Goal: Information Seeking & Learning: Learn about a topic

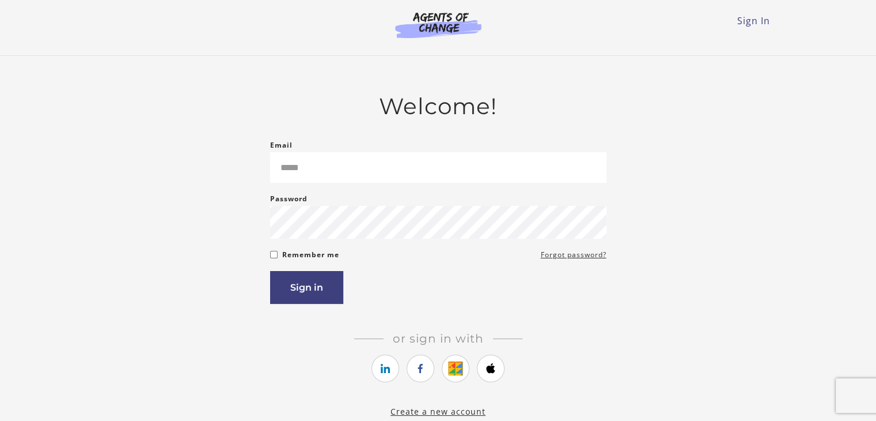
click at [407, 178] on input "Email" at bounding box center [438, 167] width 336 height 31
type input "**********"
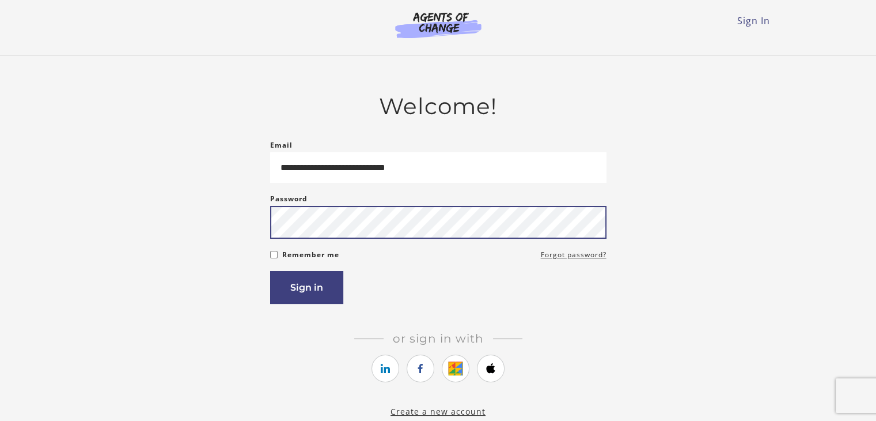
click at [270, 271] on button "Sign in" at bounding box center [306, 287] width 73 height 33
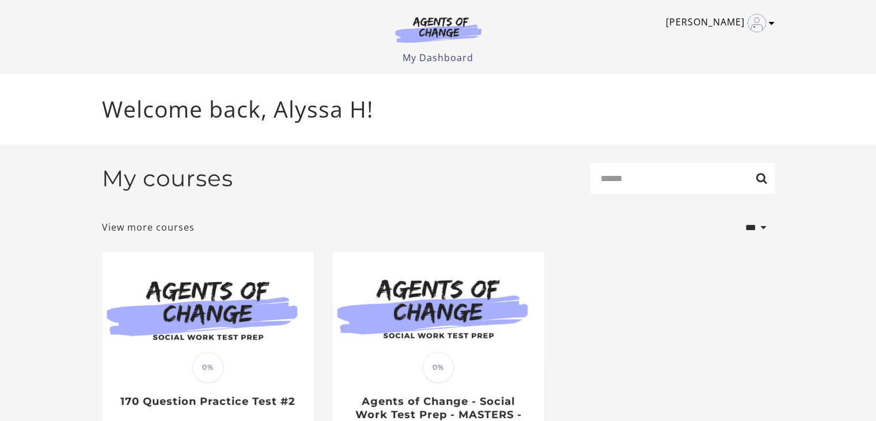
click at [741, 23] on link "Alyssa H" at bounding box center [717, 23] width 103 height 18
click at [731, 39] on link "My Account" at bounding box center [726, 42] width 101 height 20
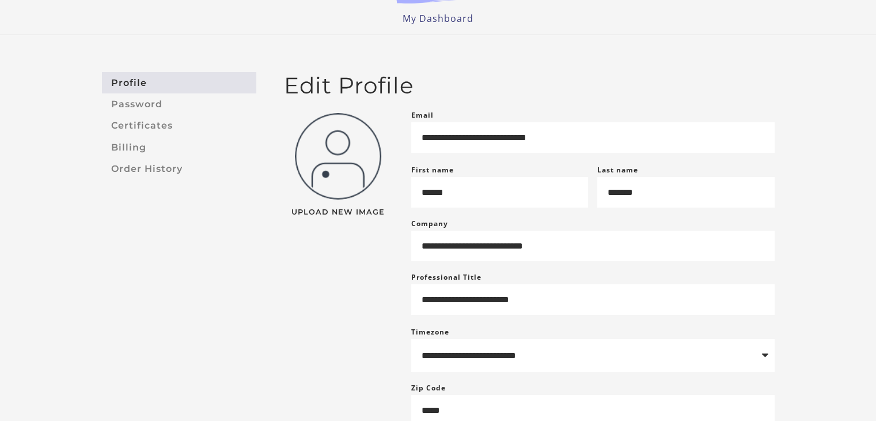
scroll to position [40, 0]
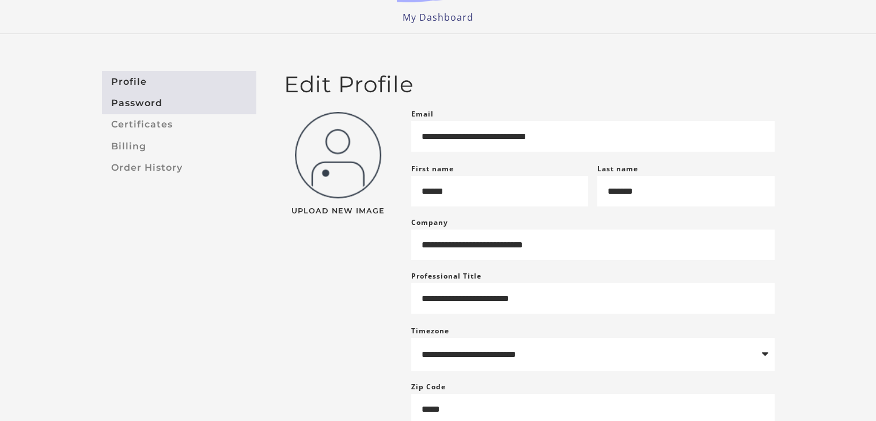
click at [156, 105] on link "Password" at bounding box center [179, 102] width 154 height 21
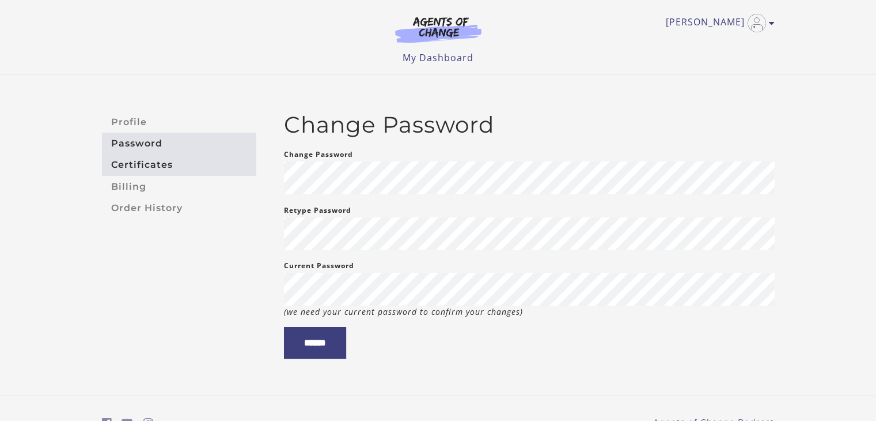
click at [173, 164] on link "Certificates" at bounding box center [179, 164] width 154 height 21
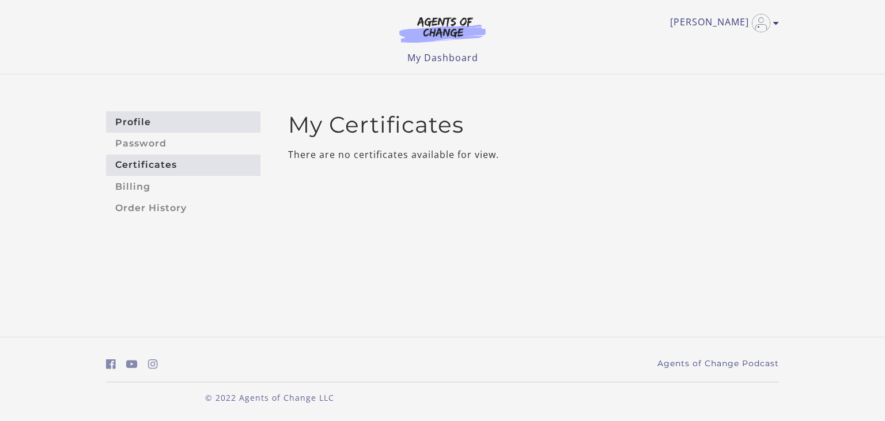
click at [190, 120] on link "Profile" at bounding box center [183, 121] width 154 height 21
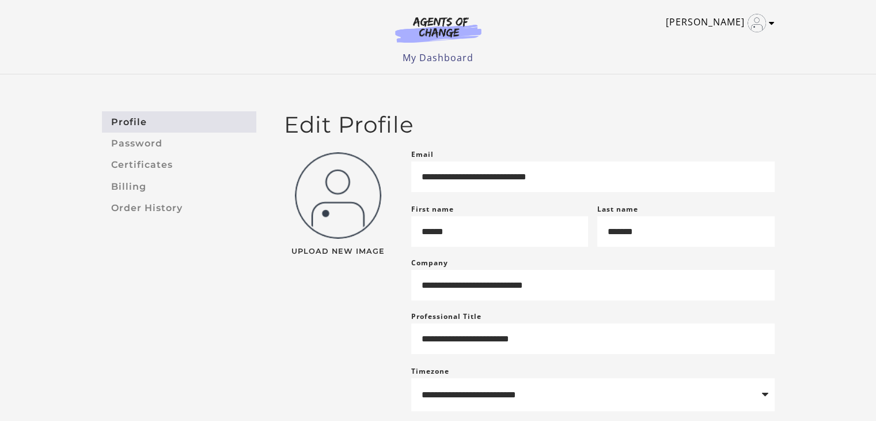
click at [733, 18] on link "[PERSON_NAME]" at bounding box center [717, 23] width 103 height 18
click at [720, 42] on link "My Account" at bounding box center [726, 42] width 101 height 20
click at [767, 17] on link "[PERSON_NAME]" at bounding box center [717, 23] width 103 height 18
click at [460, 59] on link "My Dashboard" at bounding box center [438, 57] width 71 height 13
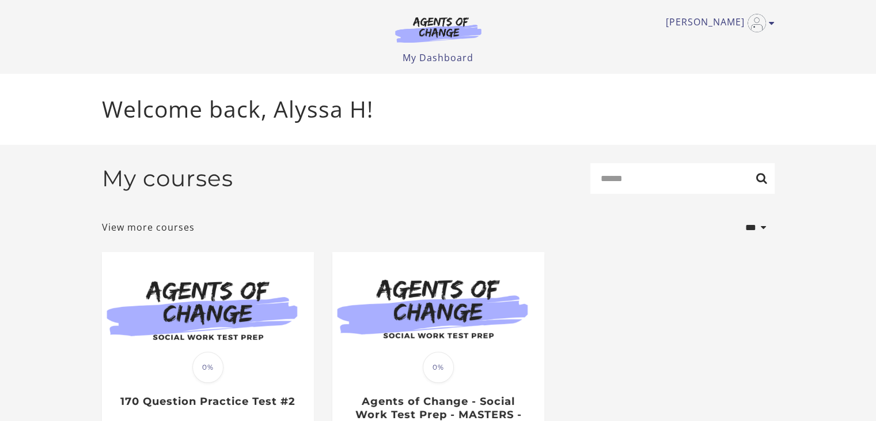
scroll to position [109, 0]
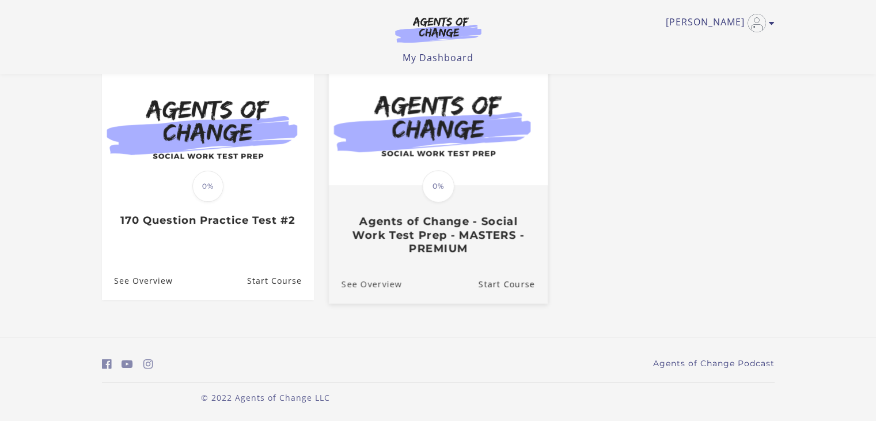
click at [371, 284] on link "See Overview" at bounding box center [364, 283] width 73 height 39
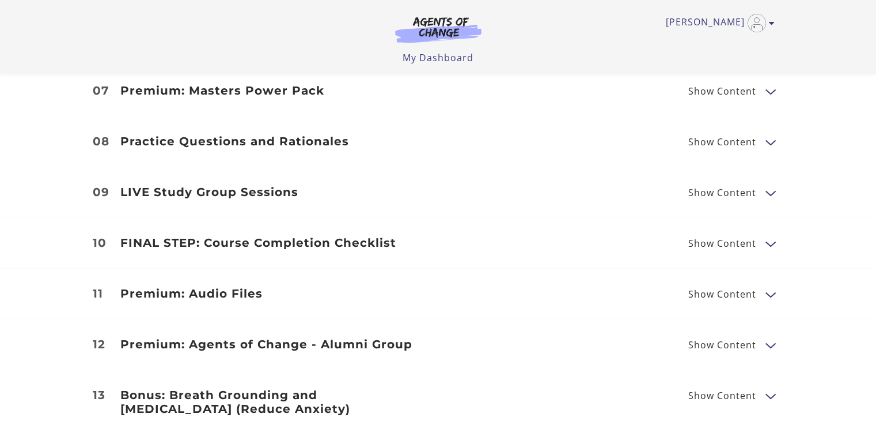
scroll to position [1755, 0]
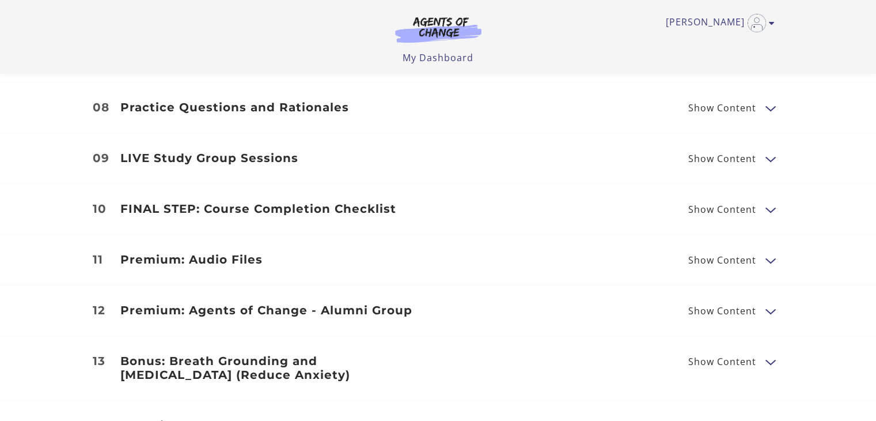
click at [340, 285] on li "12 Premium: Agents of Change - Alumni Group Show Content Agents of Change - Alu…" at bounding box center [438, 310] width 876 height 51
click at [339, 303] on h3 "Premium: Agents of Change - Alumni Group" at bounding box center [272, 310] width 304 height 14
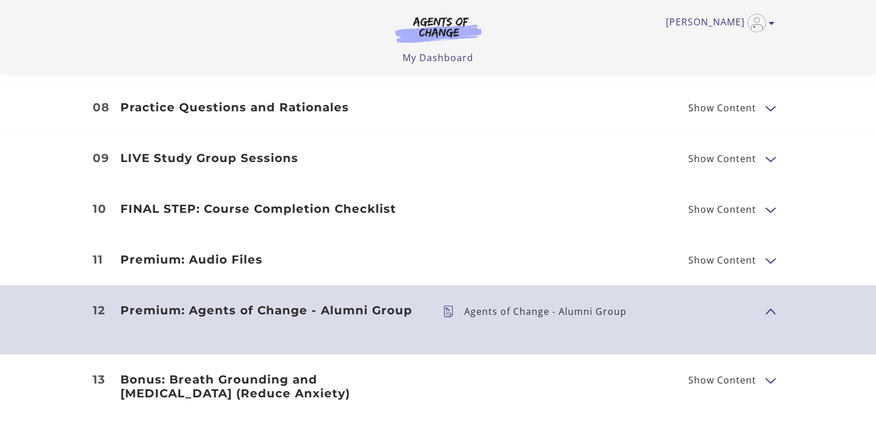
click at [325, 202] on h3 "FINAL STEP: Course Completion Checklist" at bounding box center [272, 209] width 304 height 14
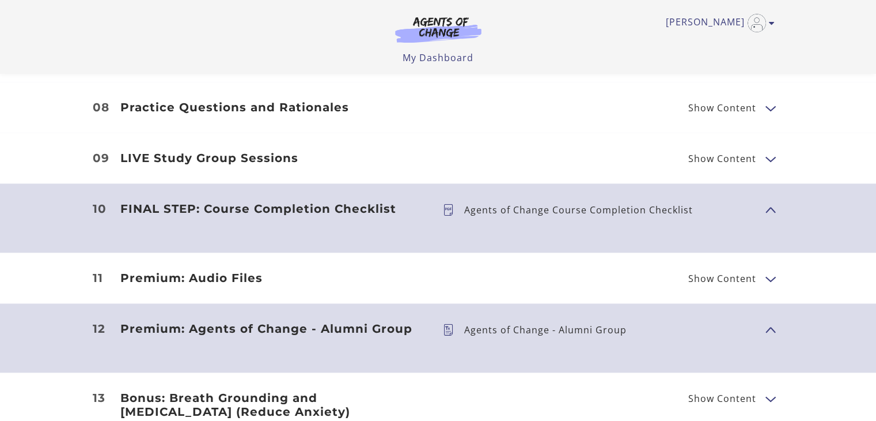
click at [427, 152] on li "09 LIVE Study Group Sessions Show Content LIVE Study Group Sessions Past Study …" at bounding box center [438, 157] width 876 height 51
click at [533, 205] on p "Agents of Change Course Completion Checklist" at bounding box center [583, 209] width 238 height 9
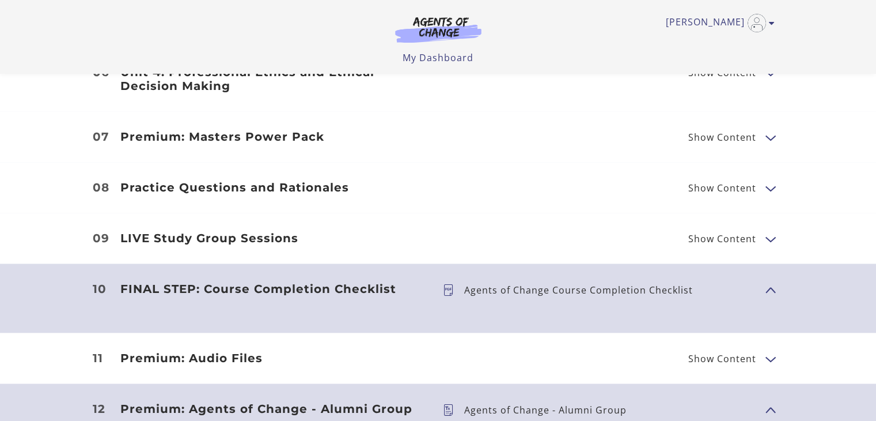
scroll to position [1670, 0]
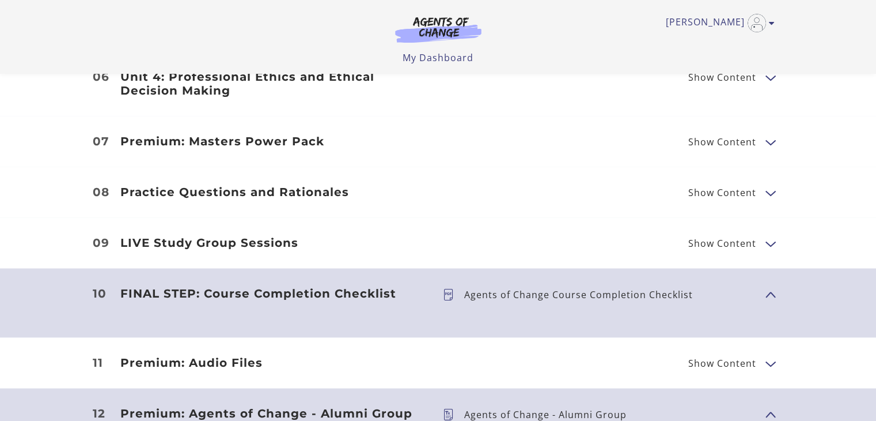
click at [411, 185] on h3 "Practice Questions and Rationales" at bounding box center [272, 192] width 304 height 14
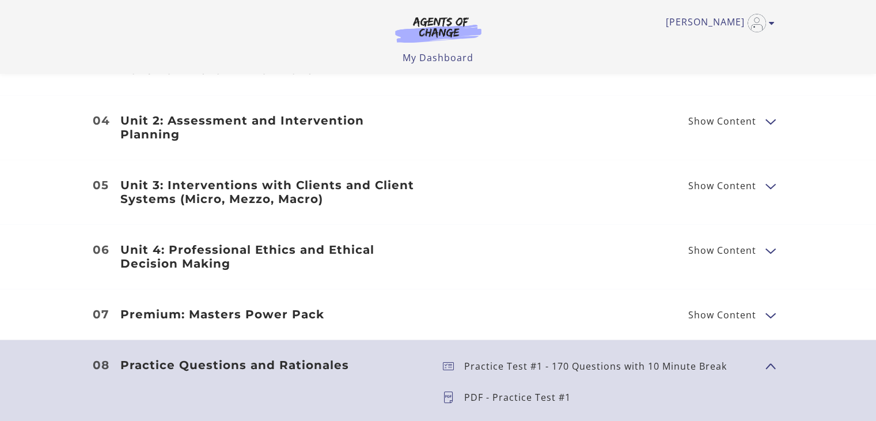
scroll to position [1495, 0]
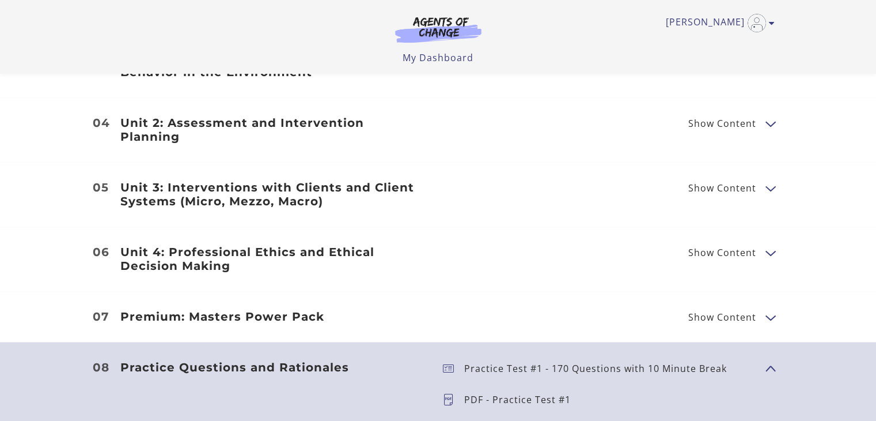
click at [301, 309] on h3 "Premium: Masters Power Pack" at bounding box center [272, 316] width 304 height 14
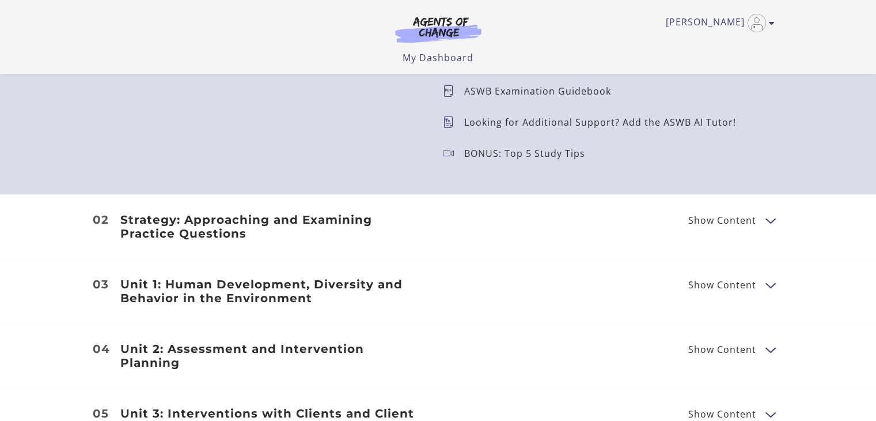
scroll to position [1271, 0]
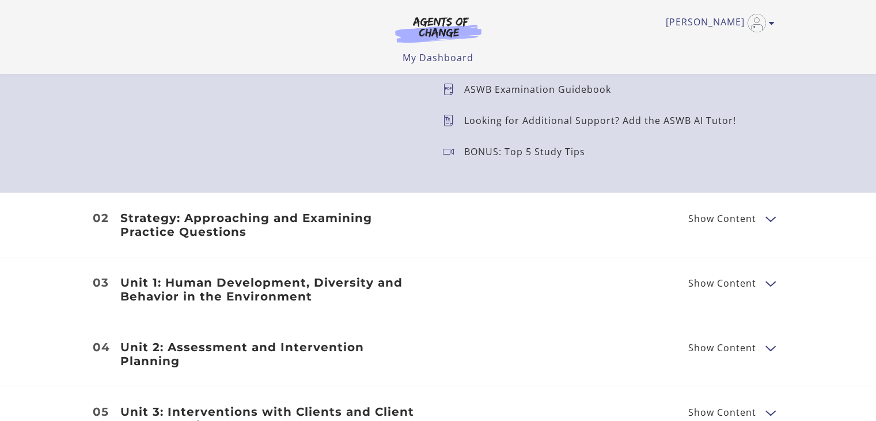
click at [435, 228] on div "Strategy: Approaching and Examining Practice Questions Show Content Breaking Do…" at bounding box center [438, 225] width 691 height 28
click at [738, 215] on span "Show Content" at bounding box center [722, 218] width 68 height 9
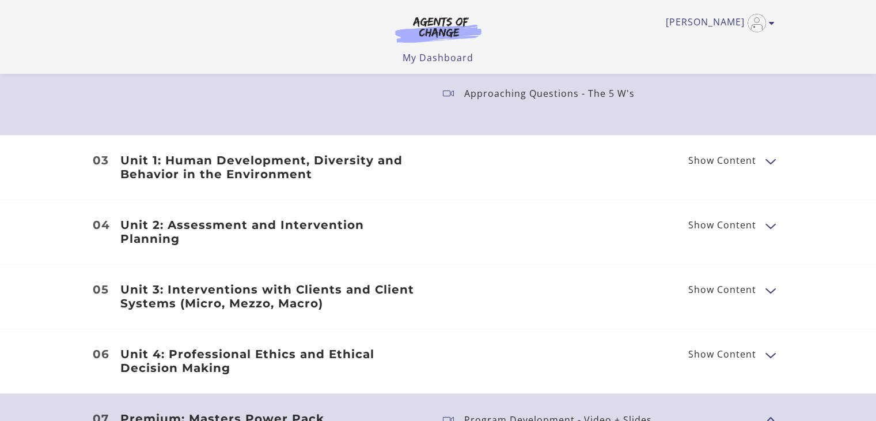
scroll to position [1469, 0]
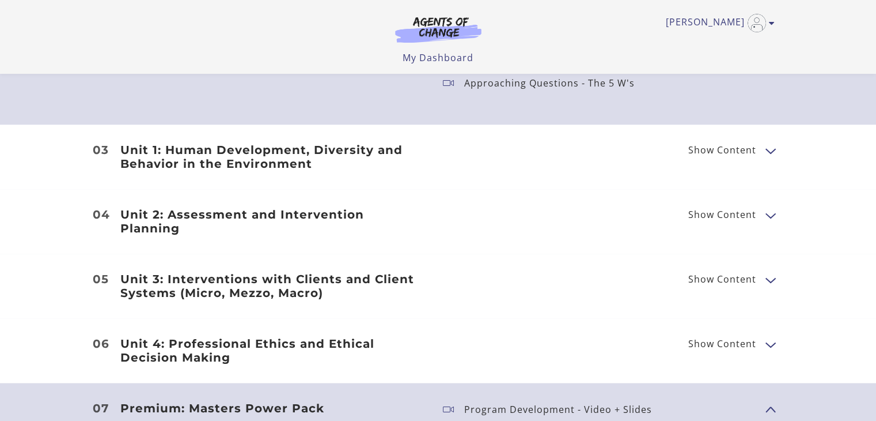
click at [710, 146] on span "Show Content" at bounding box center [722, 149] width 68 height 9
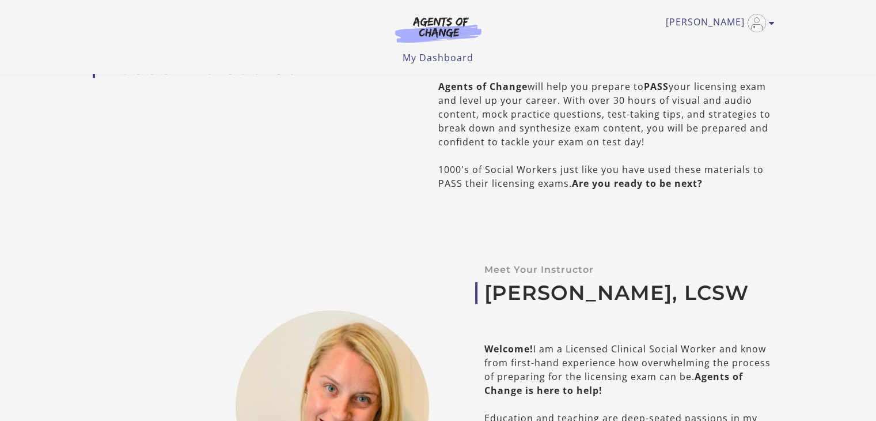
scroll to position [0, 0]
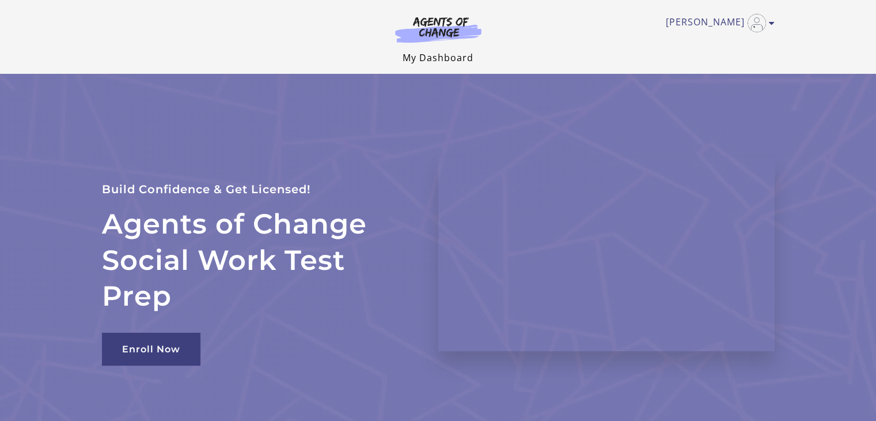
click at [450, 56] on link "My Dashboard" at bounding box center [438, 57] width 71 height 13
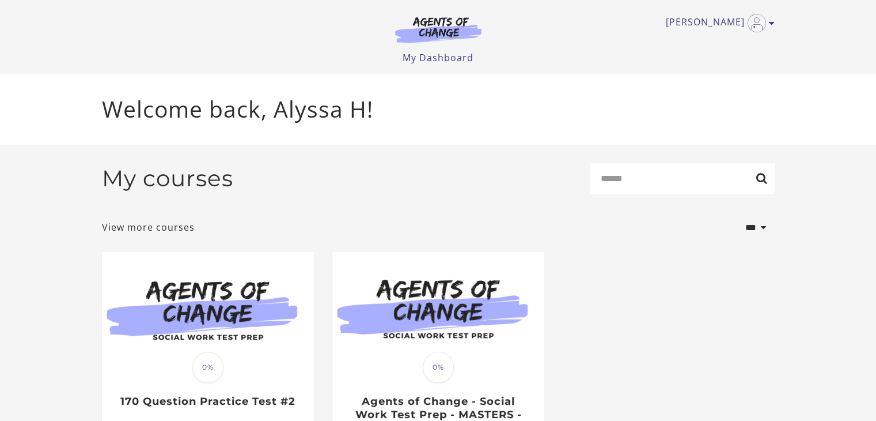
scroll to position [109, 0]
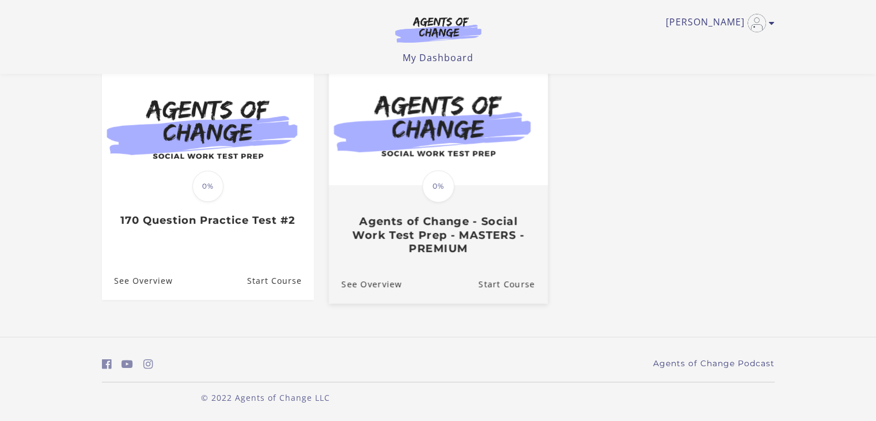
click at [472, 259] on link "Translation missing: en.liquid.partials.dashboard_course_card.progress_descript…" at bounding box center [437, 165] width 219 height 197
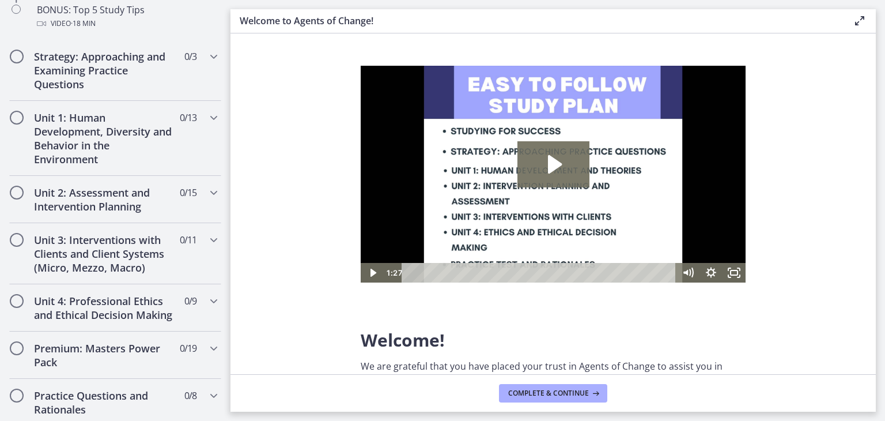
scroll to position [684, 0]
click at [89, 315] on h2 "Unit 4: Professional Ethics and Ethical Decision Making" at bounding box center [104, 307] width 141 height 28
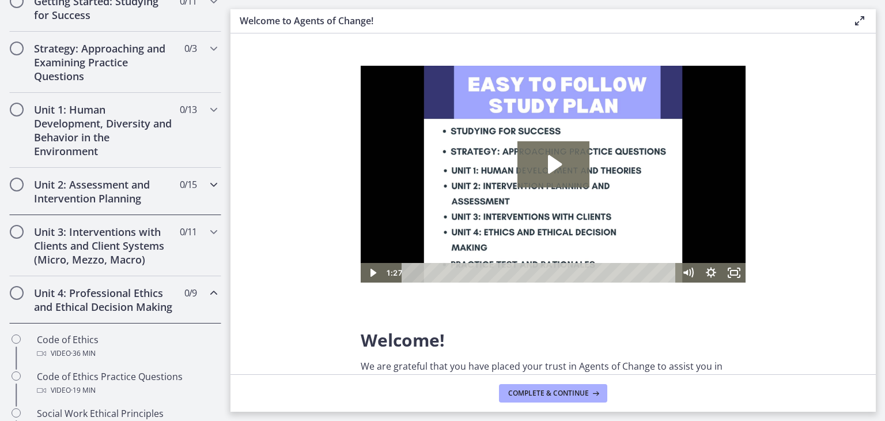
scroll to position [0, 0]
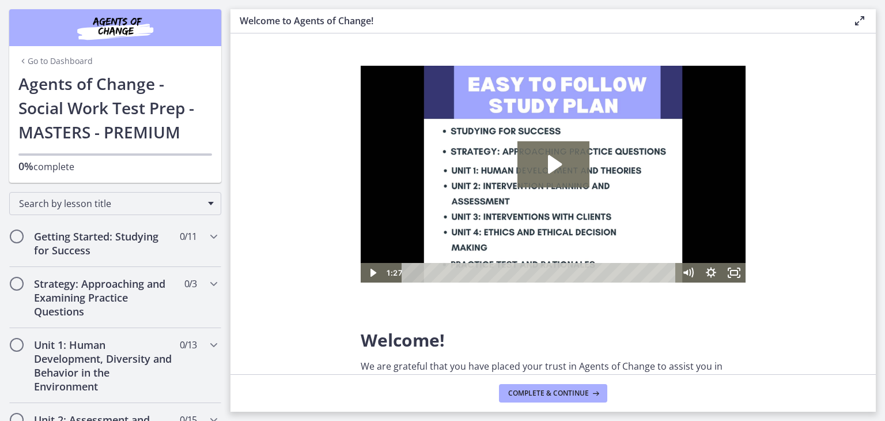
click at [120, 40] on img "Chapters" at bounding box center [115, 28] width 138 height 28
click at [123, 25] on img "Chapters" at bounding box center [115, 28] width 138 height 28
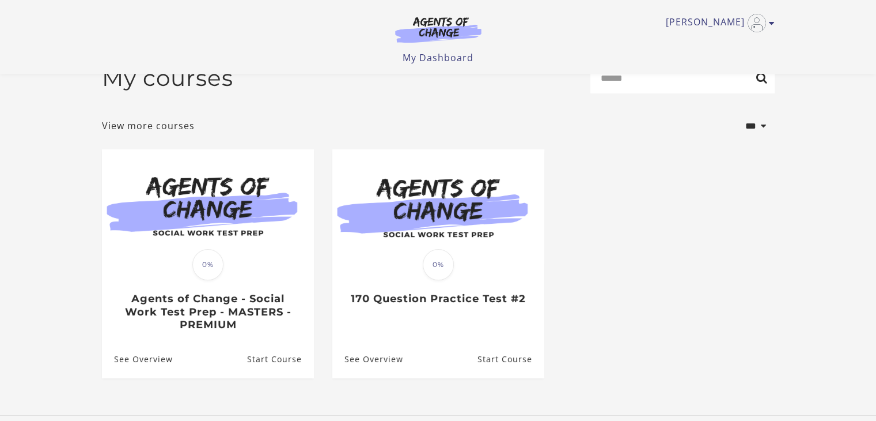
scroll to position [107, 0]
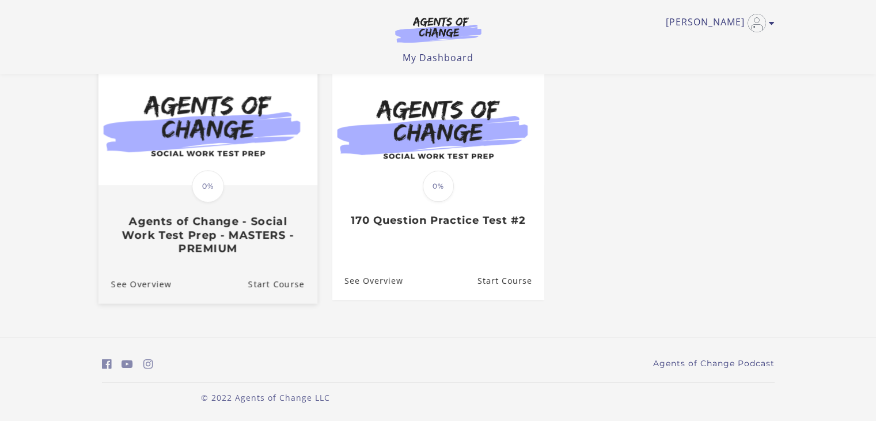
click at [257, 185] on div at bounding box center [207, 126] width 219 height 119
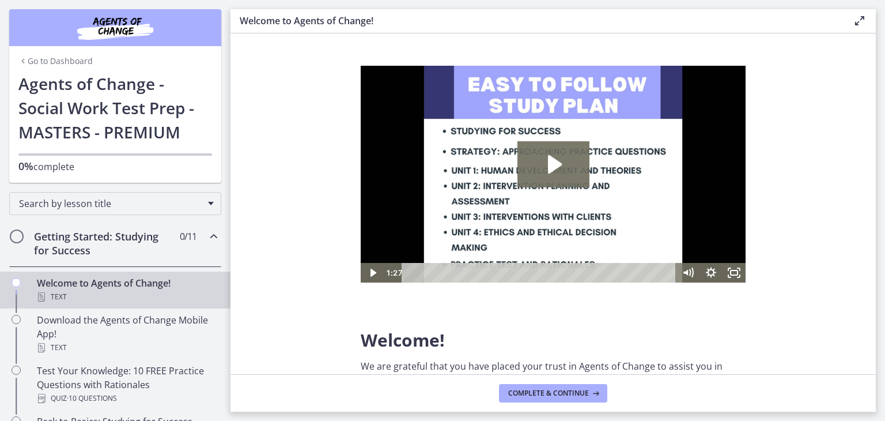
click at [64, 60] on link "Go to Dashboard" at bounding box center [55, 61] width 74 height 12
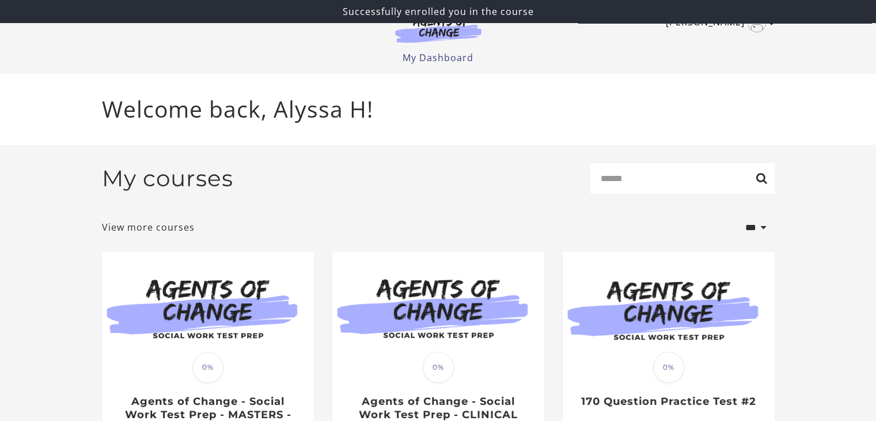
click at [758, 24] on img "Toggle menu" at bounding box center [757, 23] width 18 height 18
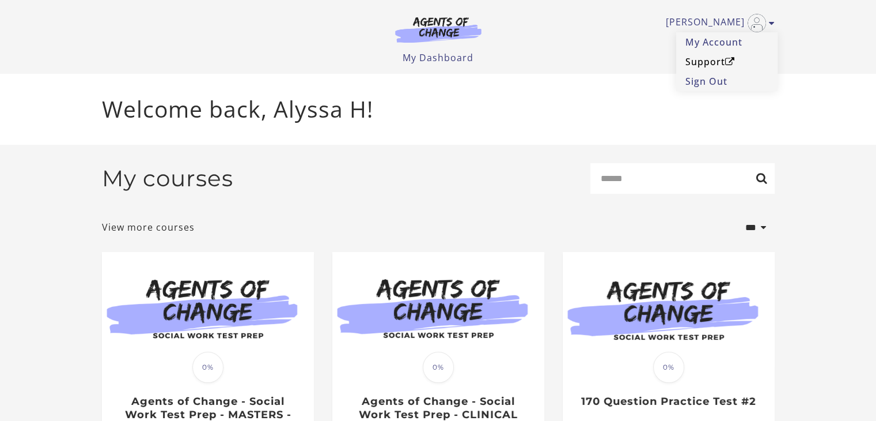
click at [725, 58] on link "Support" at bounding box center [726, 62] width 101 height 20
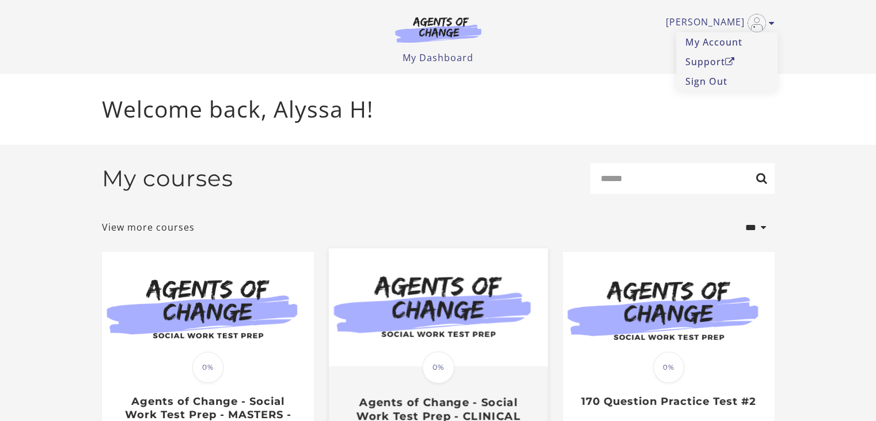
scroll to position [109, 0]
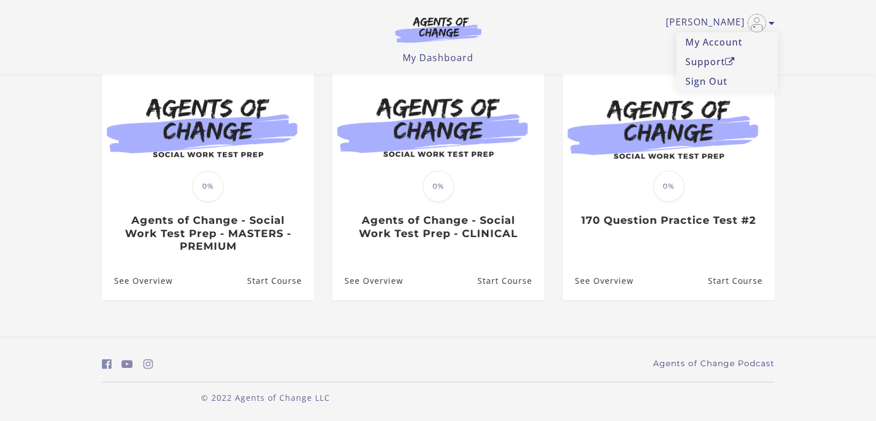
click at [459, 346] on footer "Agents of Change Podcast © 2022 Agents of Change LLC" at bounding box center [438, 378] width 876 height 84
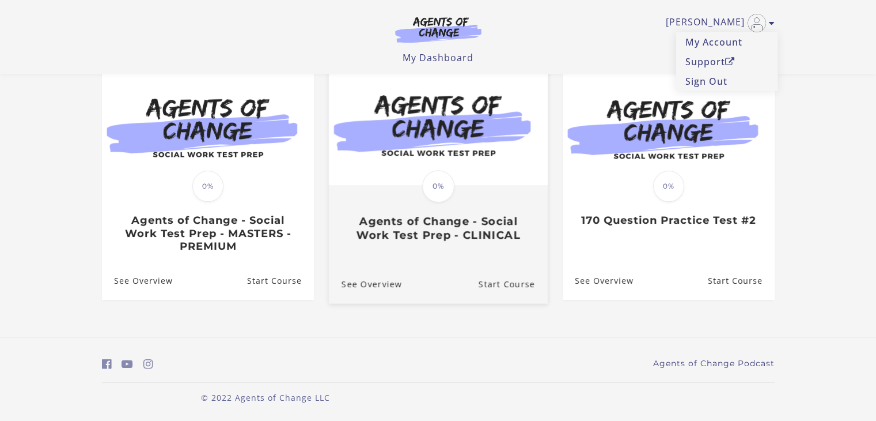
click at [456, 171] on div "Translation missing: en.liquid.partials.dashboard_course_card.progress_descript…" at bounding box center [439, 186] width 36 height 36
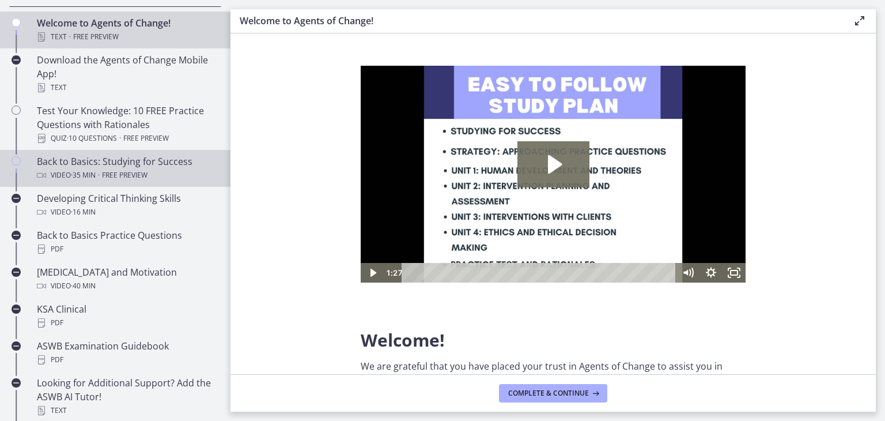
scroll to position [262, 0]
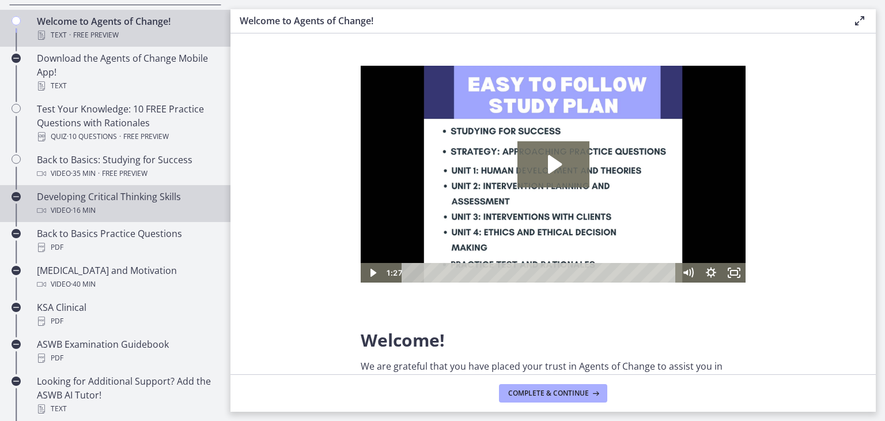
click at [105, 203] on div "Video · 16 min" at bounding box center [127, 210] width 180 height 14
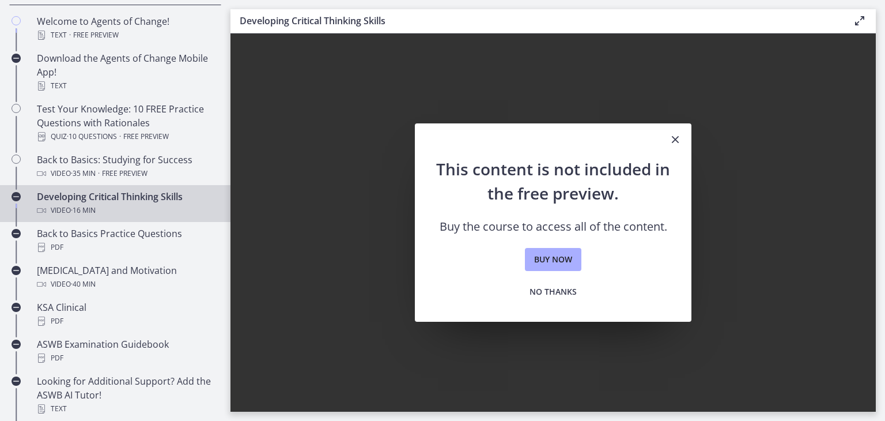
scroll to position [430, 0]
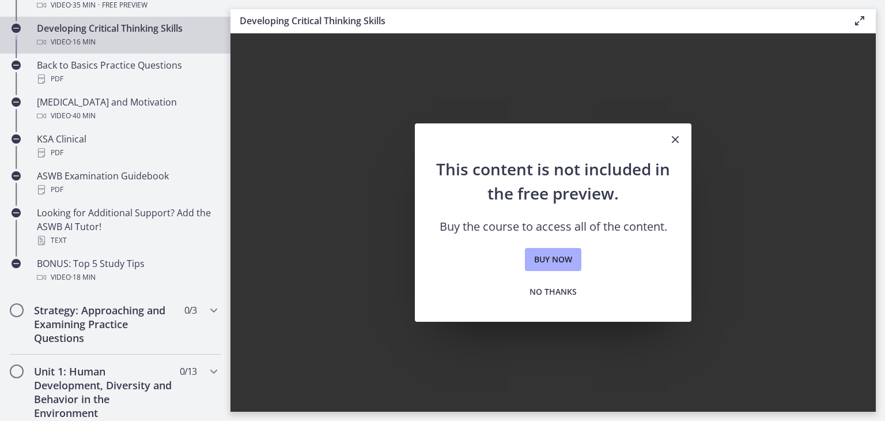
click at [671, 141] on icon "Close" at bounding box center [675, 139] width 14 height 14
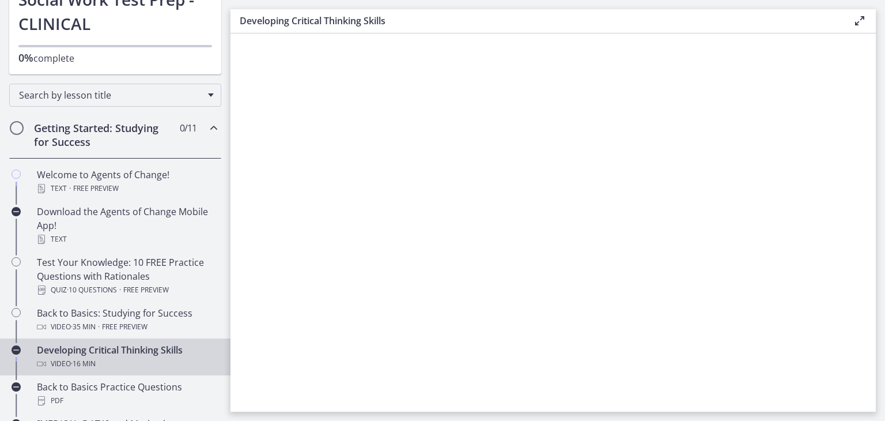
scroll to position [0, 0]
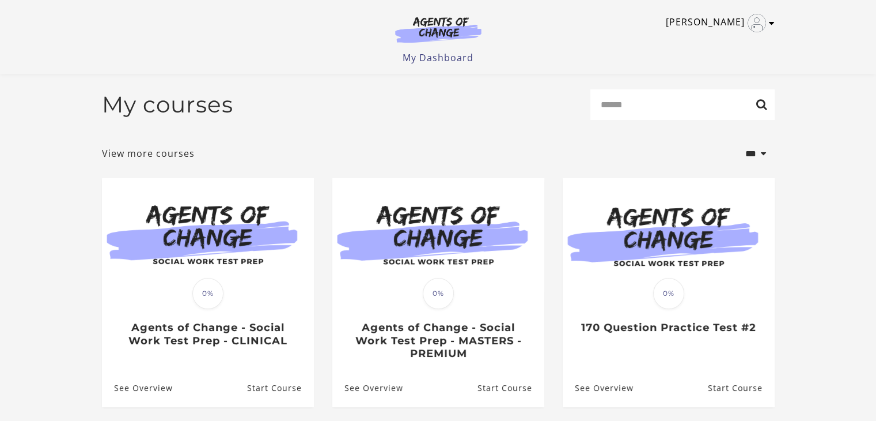
click at [758, 26] on img "Toggle menu" at bounding box center [757, 23] width 18 height 18
click at [694, 65] on link "Support" at bounding box center [726, 62] width 101 height 20
click at [565, 57] on ul "My Dashboard My Account Support Sign Out" at bounding box center [438, 58] width 673 height 14
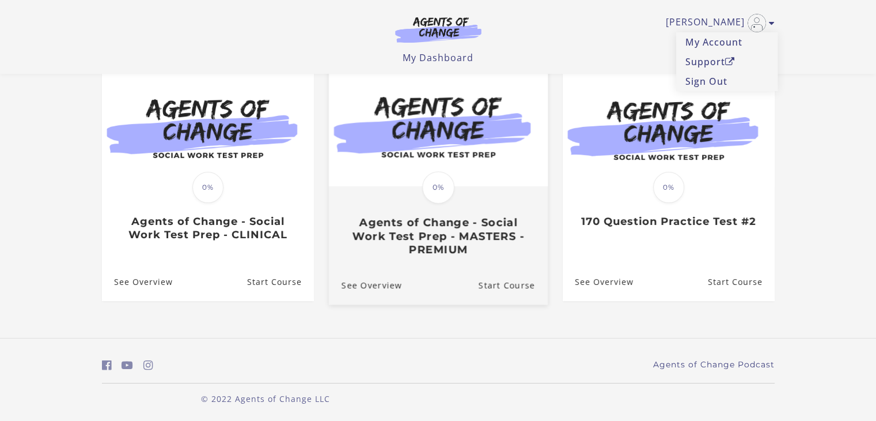
scroll to position [109, 0]
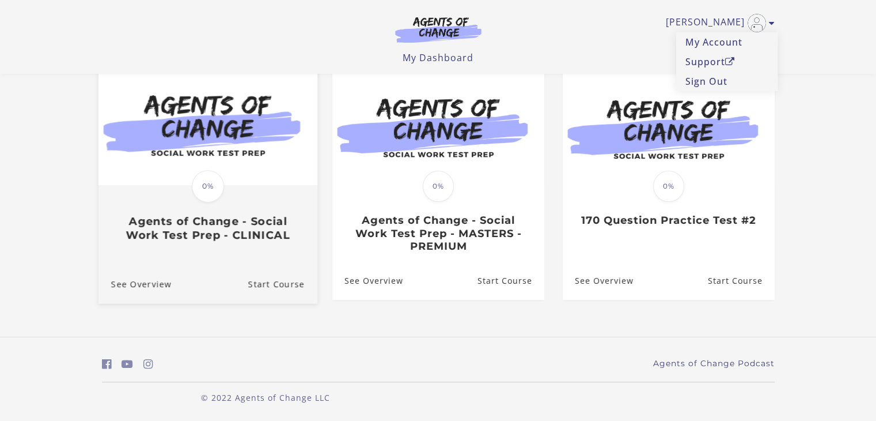
click at [214, 240] on h3 "Agents of Change - Social Work Test Prep - CLINICAL" at bounding box center [208, 228] width 194 height 26
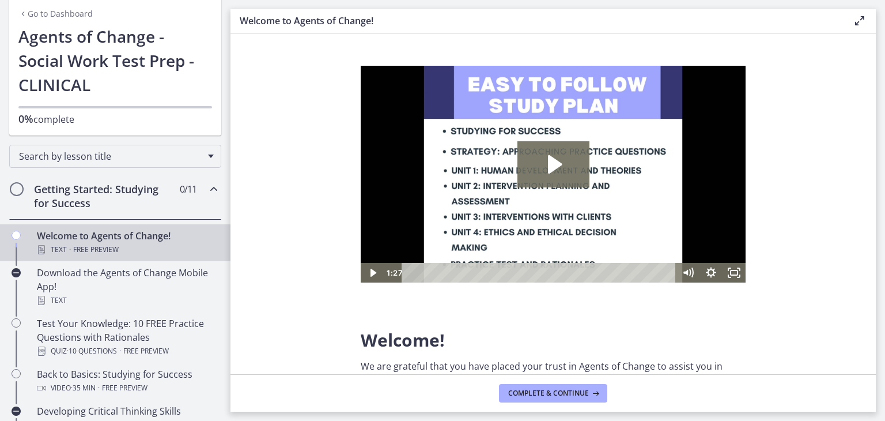
scroll to position [51, 0]
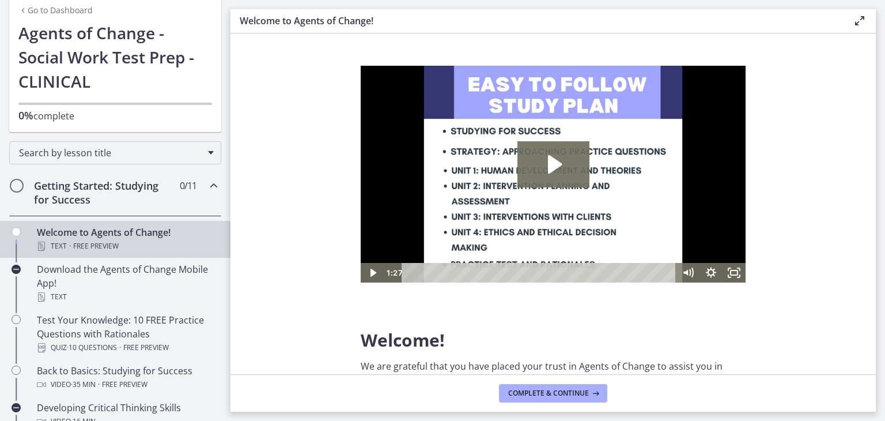
click at [164, 191] on h2 "Getting Started: Studying for Success" at bounding box center [104, 193] width 141 height 28
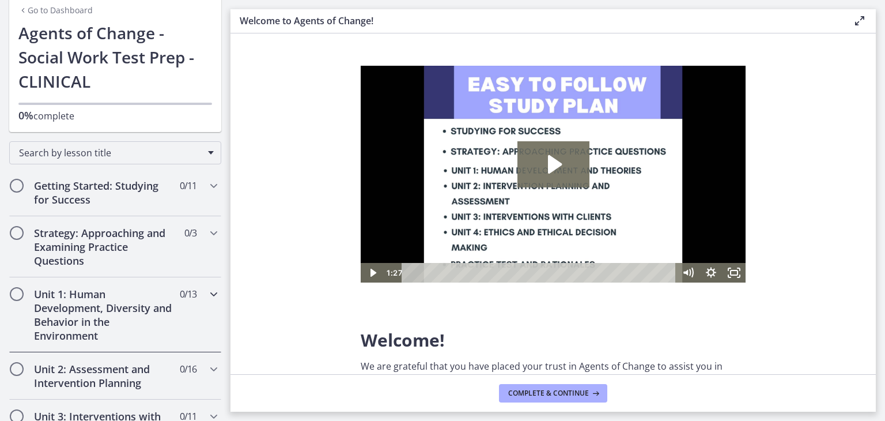
click at [118, 312] on h2 "Unit 1: Human Development, Diversity and Behavior in the Environment" at bounding box center [104, 314] width 141 height 55
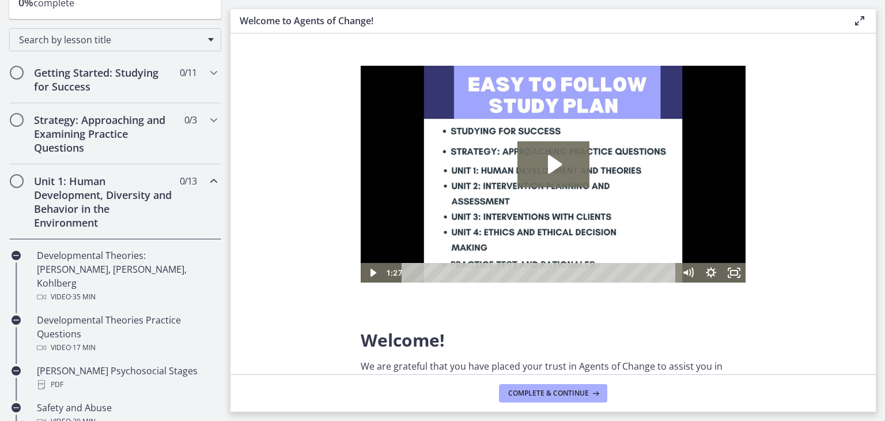
scroll to position [164, 0]
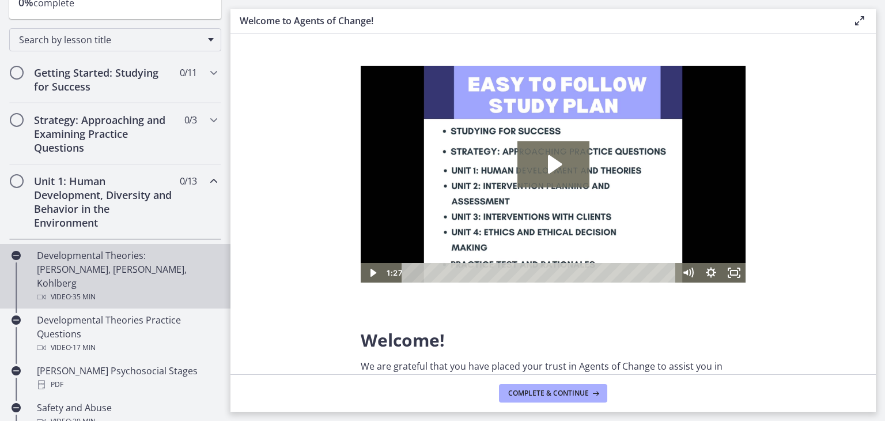
click at [120, 261] on div "Developmental Theories: [PERSON_NAME], [PERSON_NAME], Kohlberg Video · 35 min" at bounding box center [127, 275] width 180 height 55
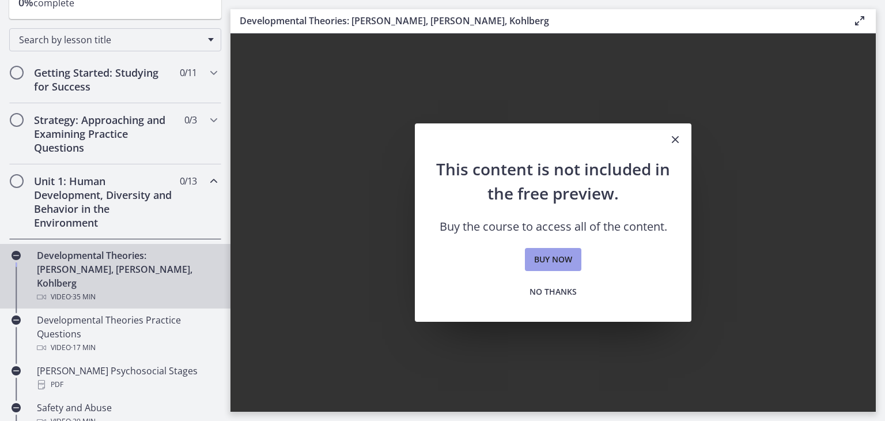
click at [558, 262] on span "Buy now" at bounding box center [553, 259] width 38 height 14
